Goal: Find specific page/section: Find specific page/section

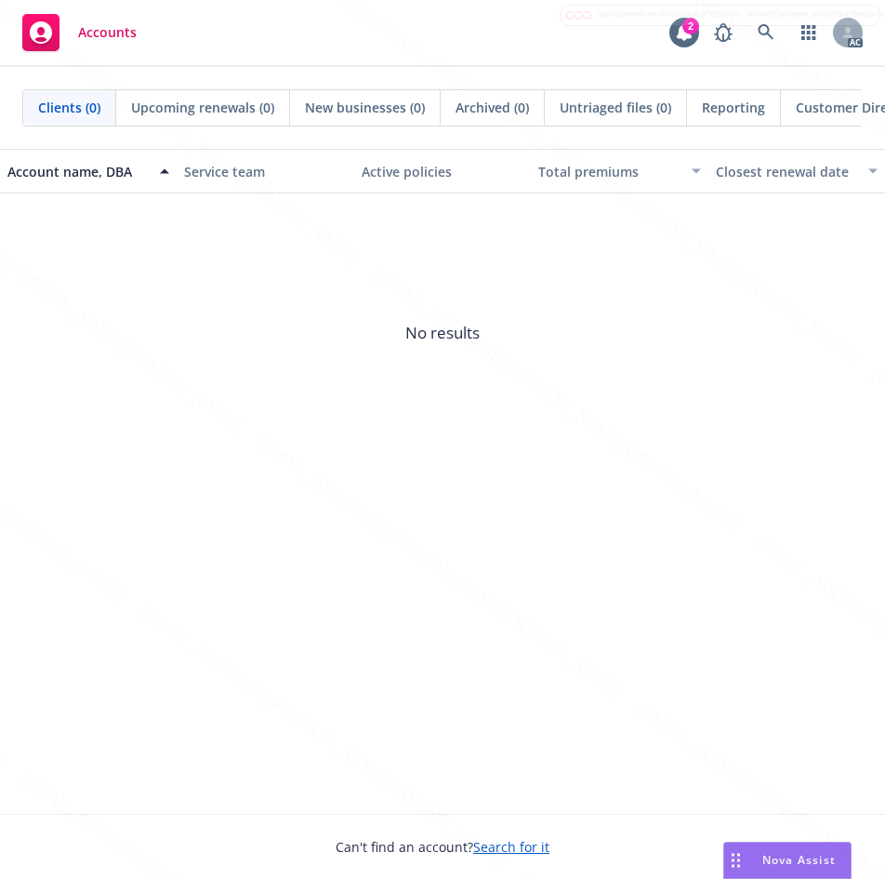
click at [827, 279] on span "No results" at bounding box center [442, 332] width 885 height 279
click at [498, 604] on div "Account name, DBA Service team Active policies Total premiums Closest renewal d…" at bounding box center [442, 481] width 885 height 665
click at [560, 462] on span "No results" at bounding box center [442, 332] width 885 height 279
click at [301, 538] on div "Account name, DBA Service team Active policies Total premiums Closest renewal d…" at bounding box center [442, 481] width 885 height 665
click at [283, 555] on div "Account name, DBA Service team Active policies Total premiums Closest renewal d…" at bounding box center [442, 481] width 885 height 665
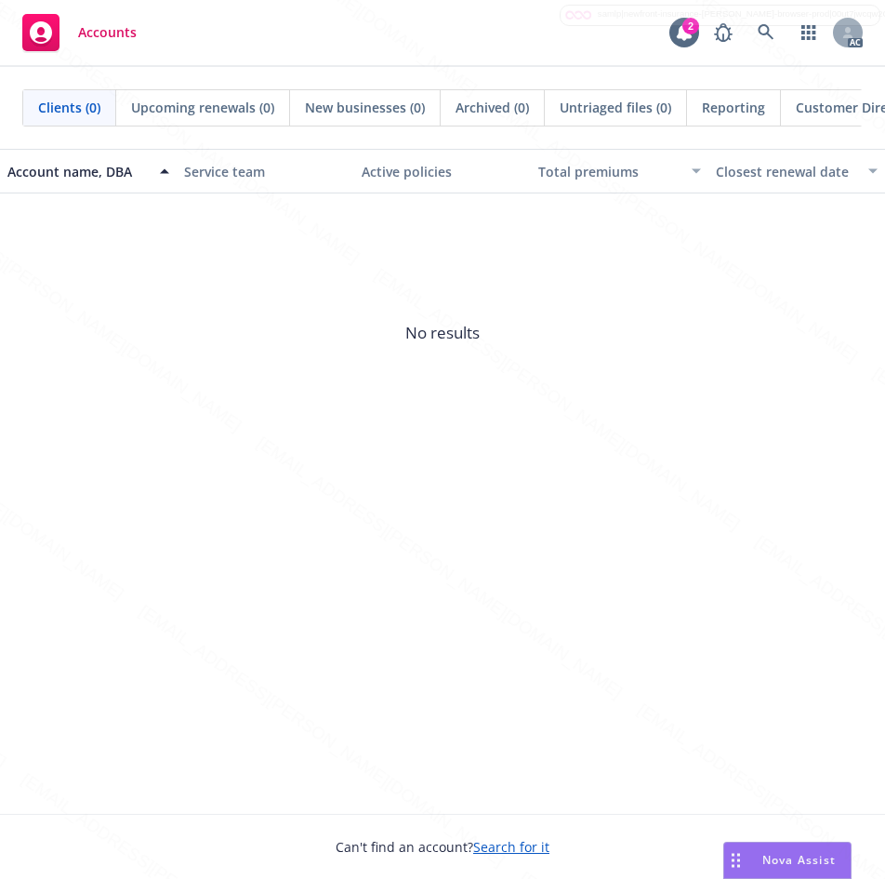
click at [32, 592] on div "Account name, DBA Service team Active policies Total premiums Closest renewal d…" at bounding box center [442, 481] width 885 height 665
click at [262, 503] on div "Account name, DBA Service team Active policies Total premiums Closest renewal d…" at bounding box center [442, 481] width 885 height 665
click at [427, 555] on div "Account name, DBA Service team Active policies Total premiums Closest renewal d…" at bounding box center [442, 481] width 885 height 665
